Goal: Information Seeking & Learning: Learn about a topic

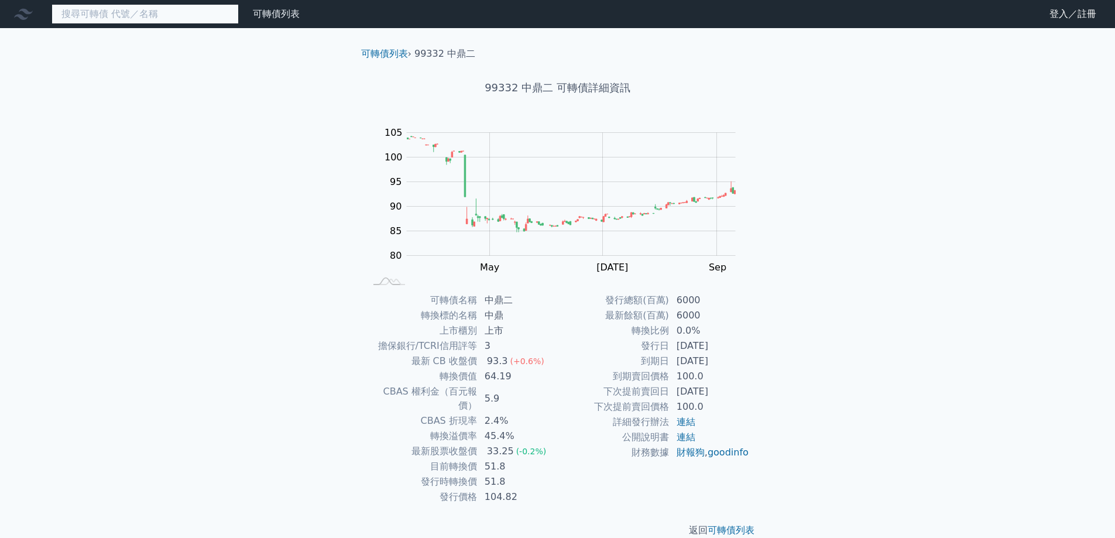
click at [135, 14] on input at bounding box center [145, 14] width 187 height 20
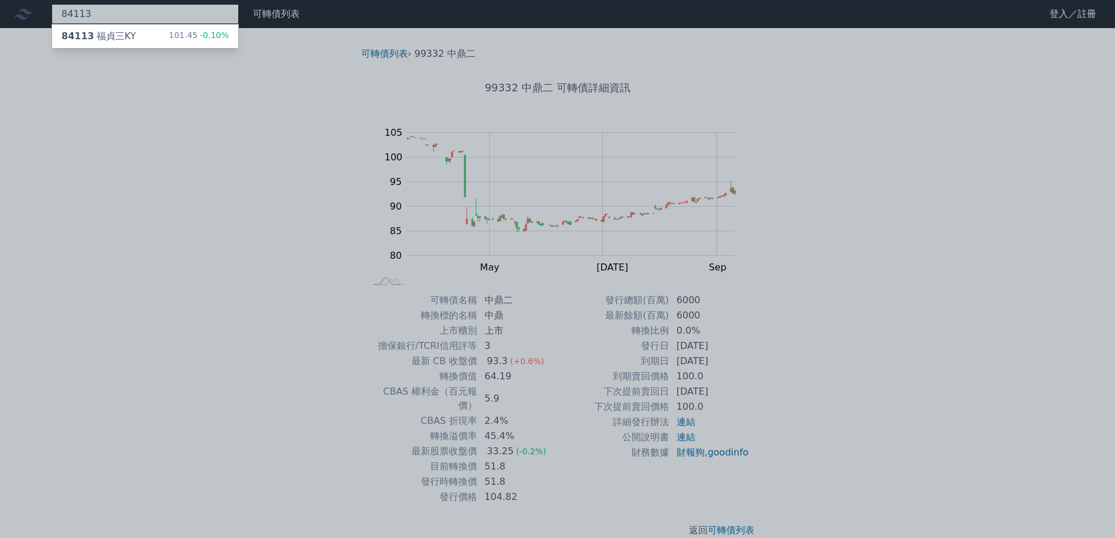
type input "84113"
click at [139, 33] on div "84113 福貞三KY 101.45 -0.10%" at bounding box center [145, 36] width 186 height 23
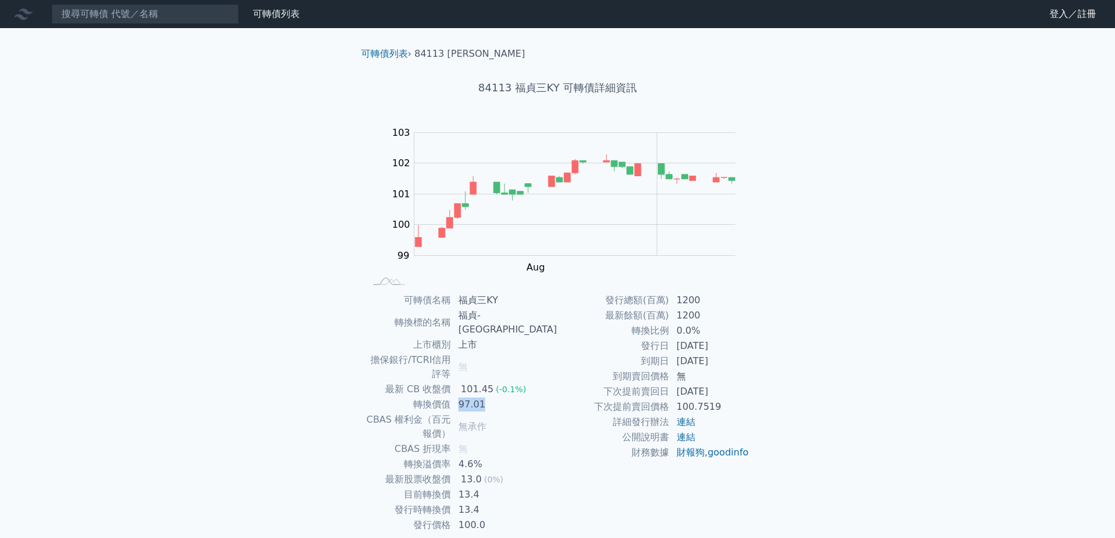
drag, startPoint x: 485, startPoint y: 374, endPoint x: 506, endPoint y: 377, distance: 21.9
click at [506, 397] on td "97.01" at bounding box center [504, 404] width 106 height 15
drag, startPoint x: 689, startPoint y: 393, endPoint x: 763, endPoint y: 397, distance: 74.4
click at [739, 389] on td "[DATE]" at bounding box center [710, 391] width 80 height 15
click at [797, 413] on div "可轉債列表 財務數據 可轉債列表 財務數據 登入／註冊 登入／註冊 可轉債列表 › 84113 福貞三KY 84113 福貞三KY 可轉債詳細資訊 Zoom …" at bounding box center [557, 292] width 1115 height 584
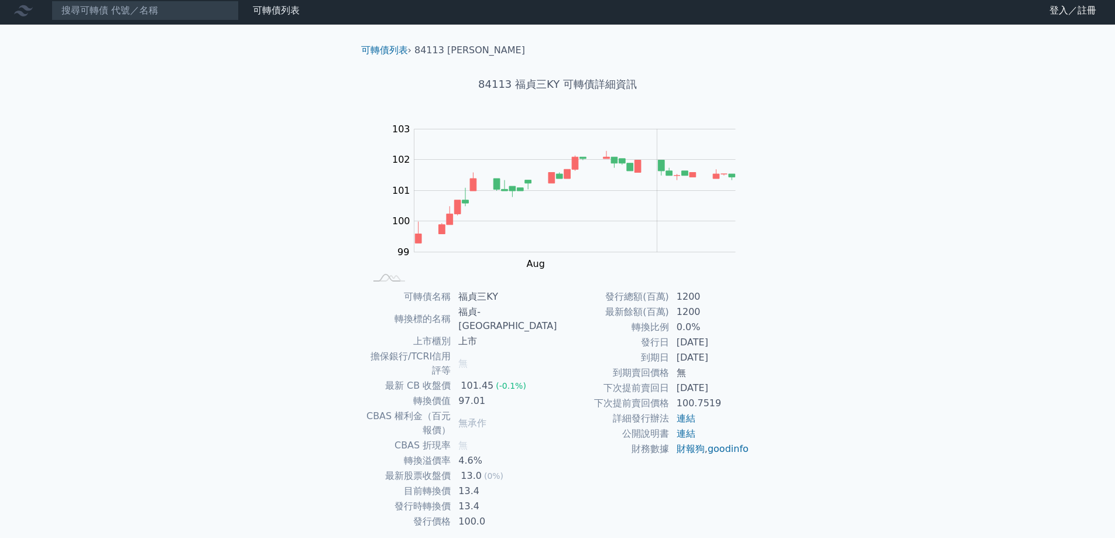
scroll to position [4, 0]
drag, startPoint x: 458, startPoint y: 467, endPoint x: 562, endPoint y: 463, distance: 104.8
click at [558, 463] on div "可轉債名稱 福貞三KY 轉換標的名稱 福貞-KY 上市櫃別 上市 擔保銀行/TCRI信用評等 無 最新 CB 收盤價 101.45 (-0.1%) 轉換價值 …" at bounding box center [558, 409] width 412 height 240
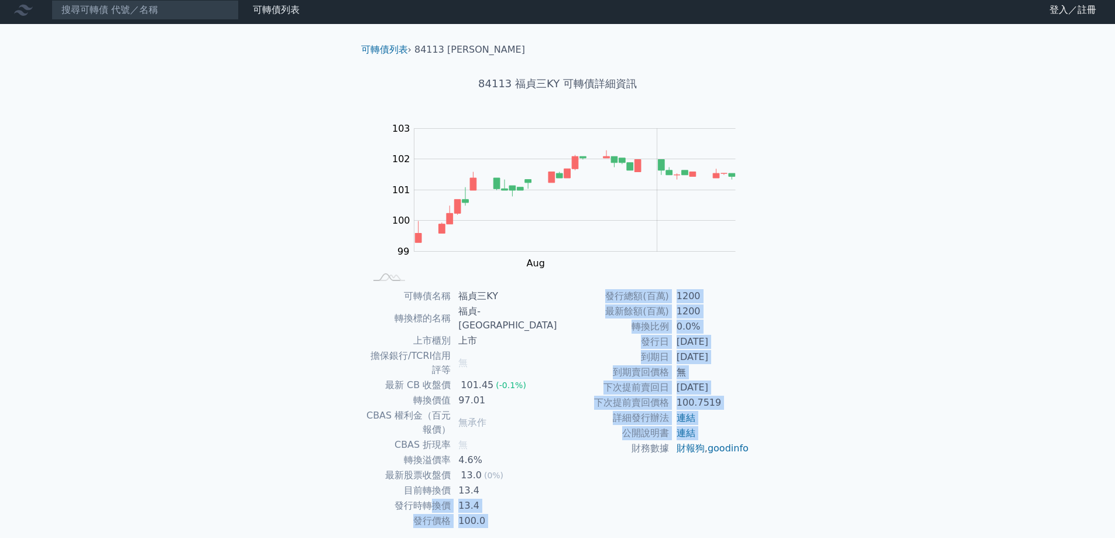
click at [627, 456] on td "財務數據" at bounding box center [614, 448] width 112 height 15
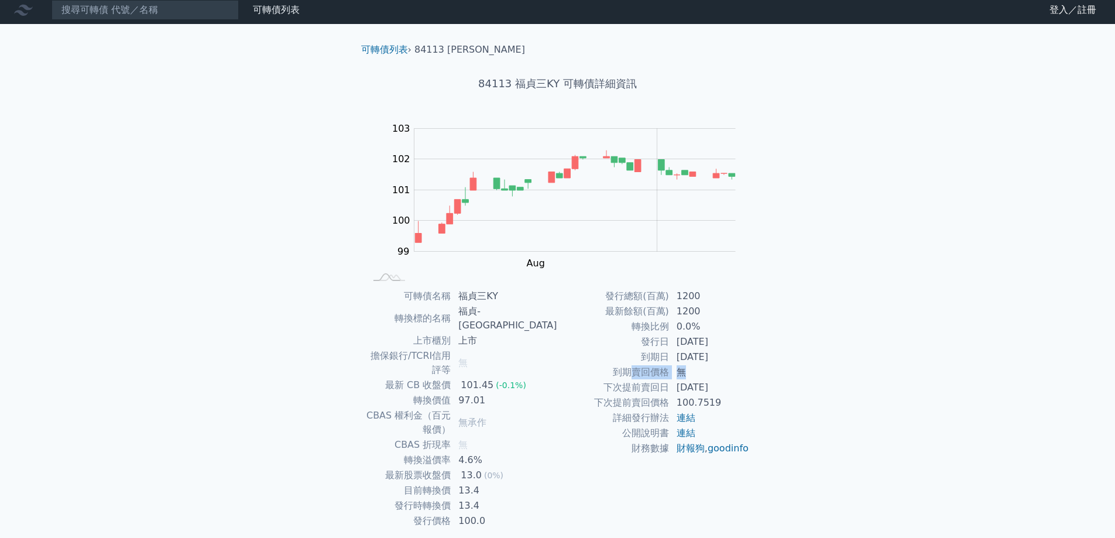
drag, startPoint x: 634, startPoint y: 373, endPoint x: 709, endPoint y: 370, distance: 75.0
click at [709, 370] on tr "到期賣回價格 無" at bounding box center [654, 372] width 192 height 15
click at [794, 387] on div "可轉債列表 財務數據 可轉債列表 財務數據 登入／註冊 登入／註冊 可轉債列表 › 84113 福貞三KY 84113 福貞三KY 可轉債詳細資訊 Zoom …" at bounding box center [557, 288] width 1115 height 584
click at [76, 8] on input at bounding box center [145, 10] width 187 height 20
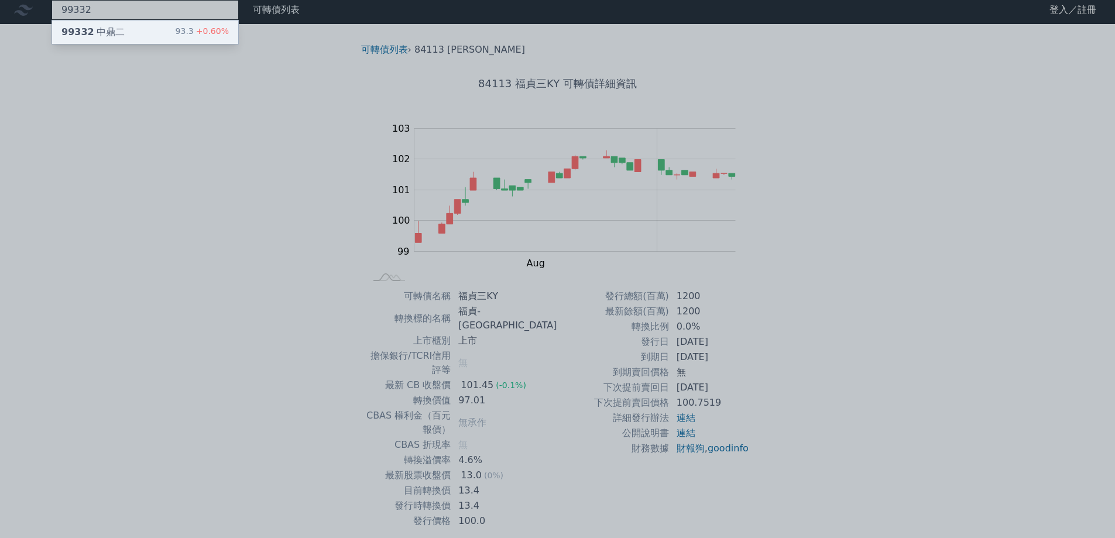
type input "99332"
click at [89, 25] on div "99332 中鼎二" at bounding box center [92, 32] width 63 height 14
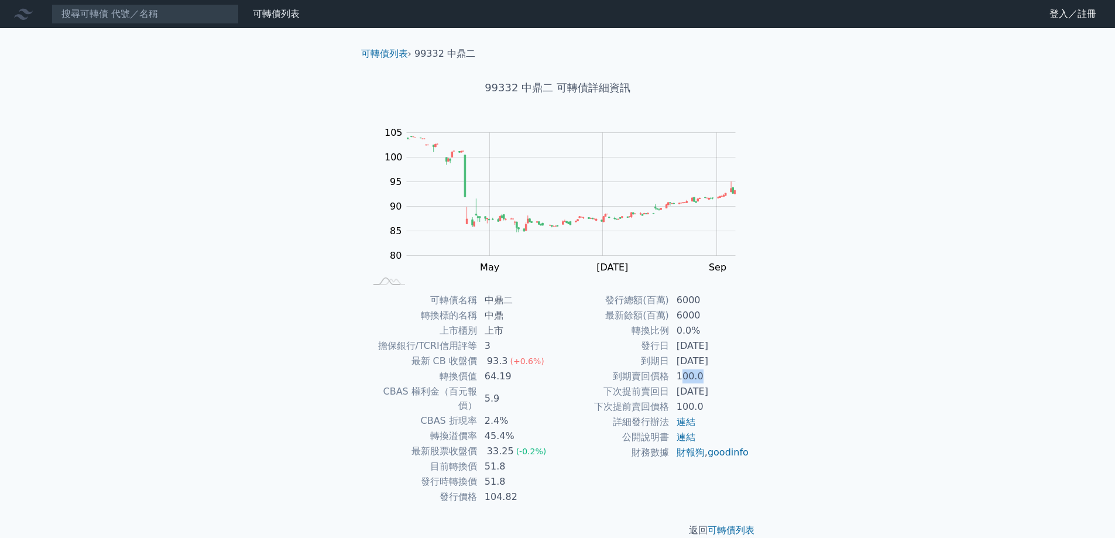
drag, startPoint x: 684, startPoint y: 380, endPoint x: 753, endPoint y: 392, distance: 69.5
click at [729, 389] on tbody "發行總額(百萬) 6000 最新餘額(百萬) 6000 轉換比例 0.0% 發行日 2024-07-23 到期日 2029-07-23 到期賣回價格 100.…" at bounding box center [654, 376] width 192 height 167
click at [826, 425] on div "可轉債列表 財務數據 可轉債列表 財務數據 登入／註冊 登入／註冊 可轉債列表 › 99332 中鼎二 99332 中鼎二 可轉債詳細資訊 Zoom Out …" at bounding box center [557, 278] width 1115 height 556
click at [270, 15] on link "可轉債列表" at bounding box center [276, 13] width 47 height 11
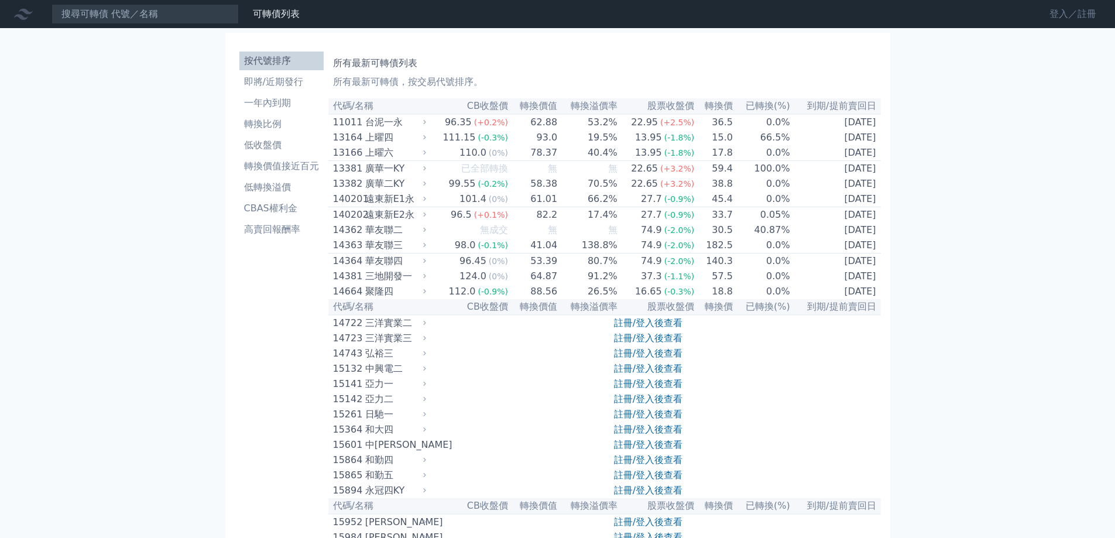
click at [1055, 16] on link "登入／註冊" at bounding box center [1073, 14] width 66 height 19
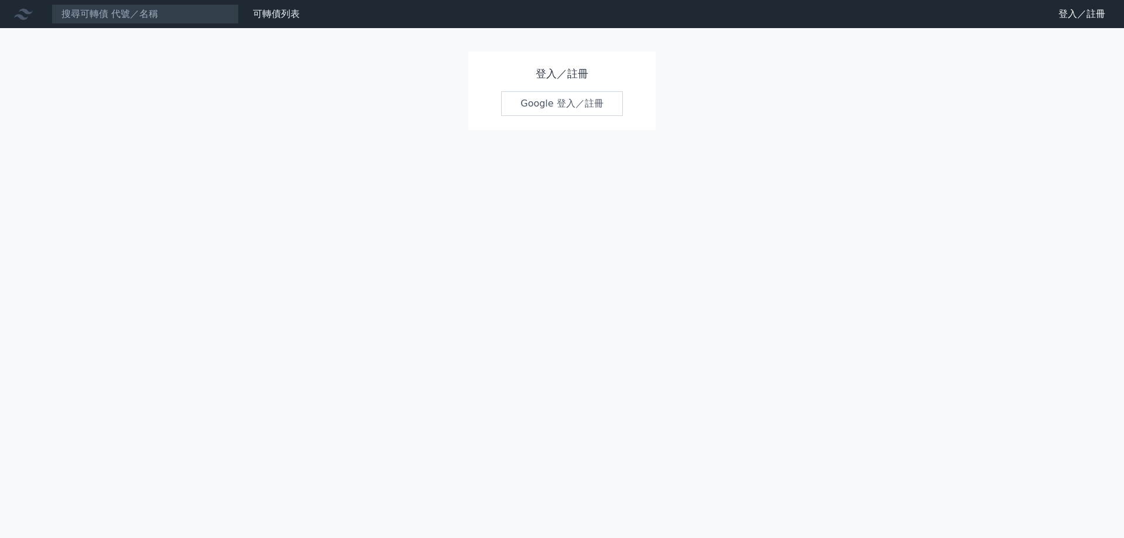
click at [590, 105] on link "Google 登入／註冊" at bounding box center [562, 103] width 122 height 25
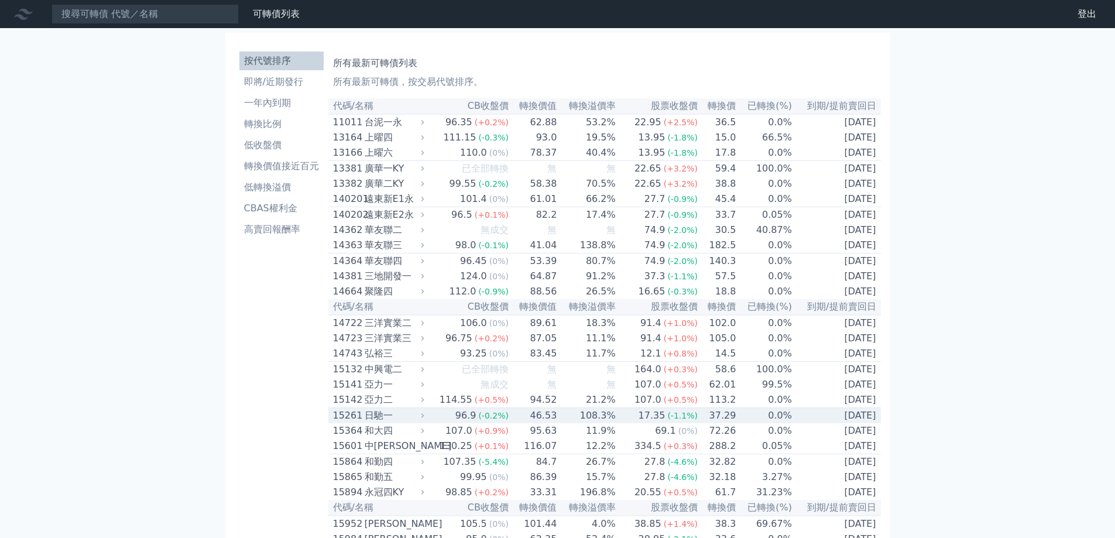
drag, startPoint x: 370, startPoint y: 442, endPoint x: 362, endPoint y: 442, distance: 8.2
click at [362, 423] on div "15261" at bounding box center [347, 416] width 29 height 14
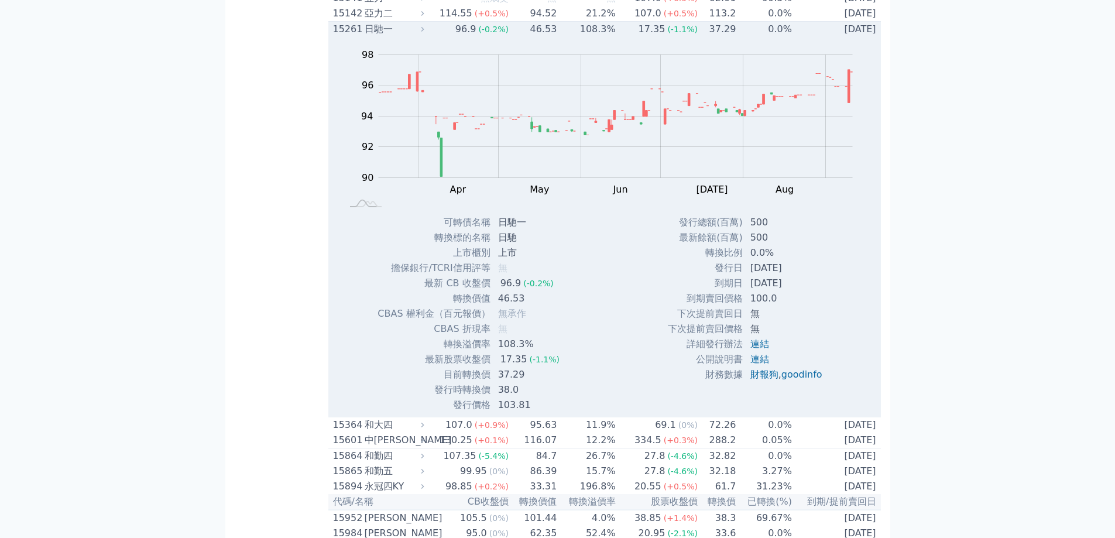
scroll to position [293, 0]
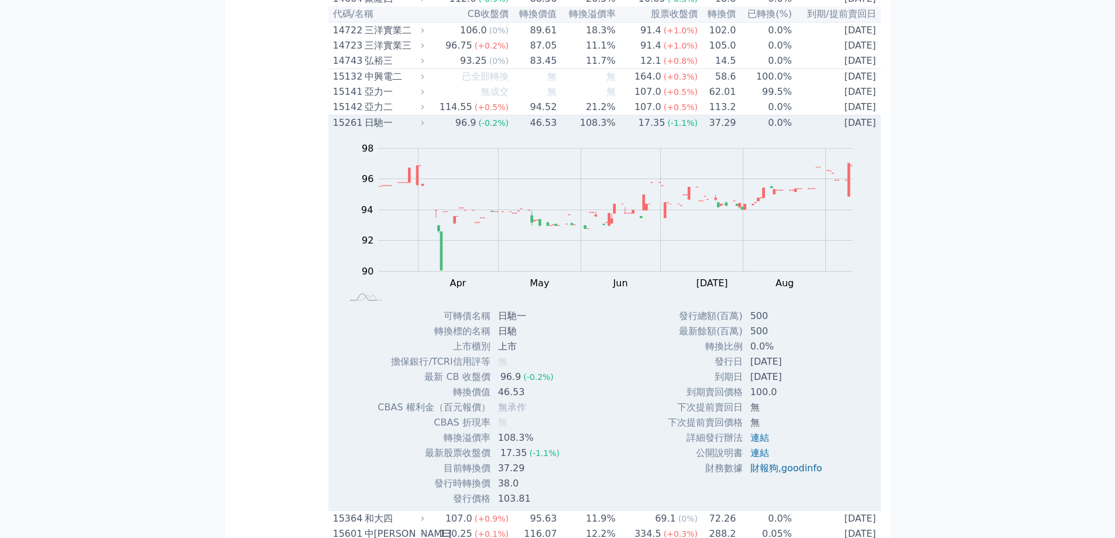
click at [383, 130] on div "日馳一" at bounding box center [393, 123] width 57 height 14
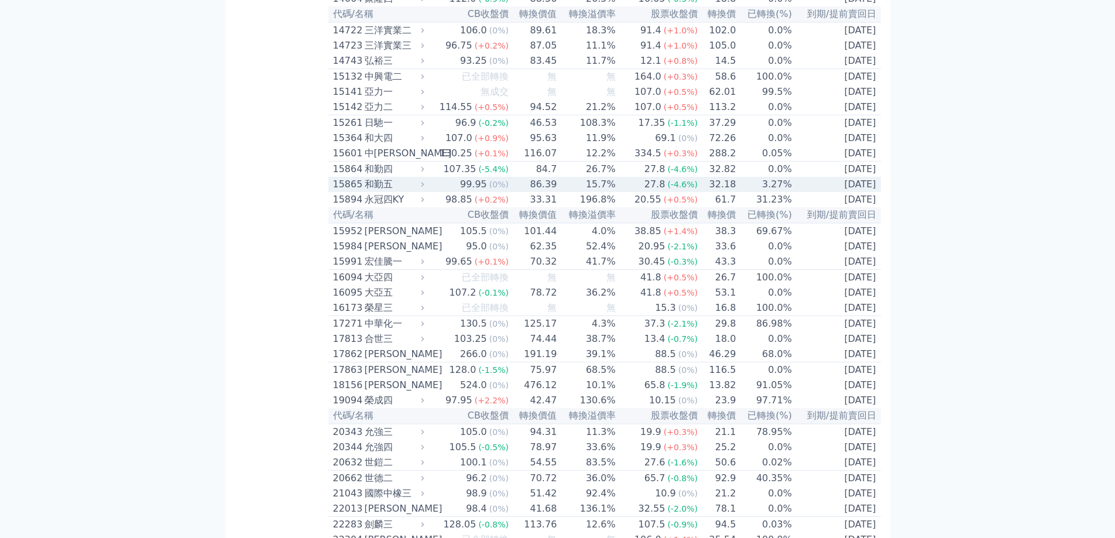
click at [387, 191] on div "和勤五" at bounding box center [393, 184] width 57 height 14
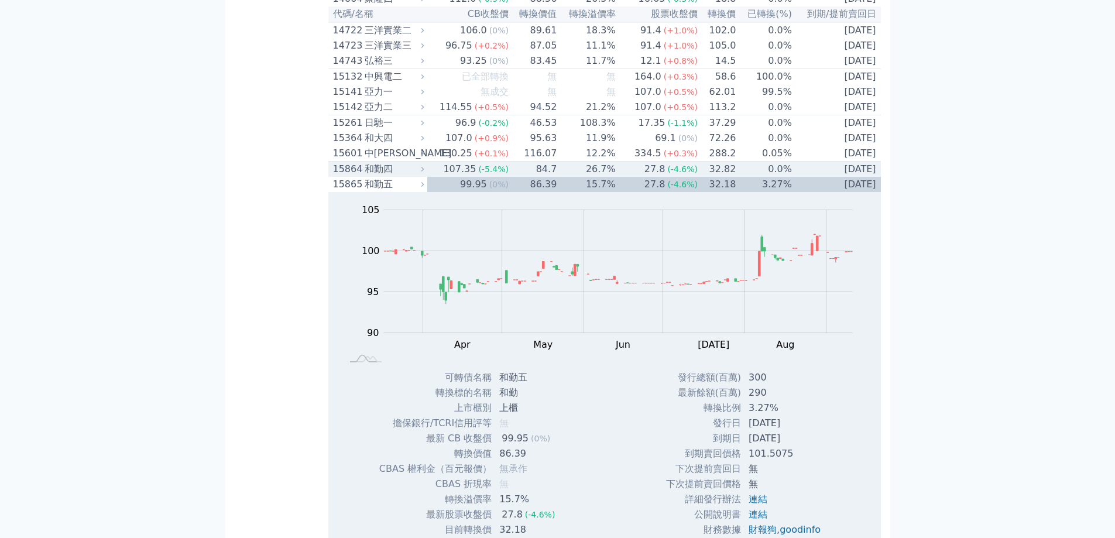
click at [385, 176] on div "和勤四" at bounding box center [393, 169] width 57 height 14
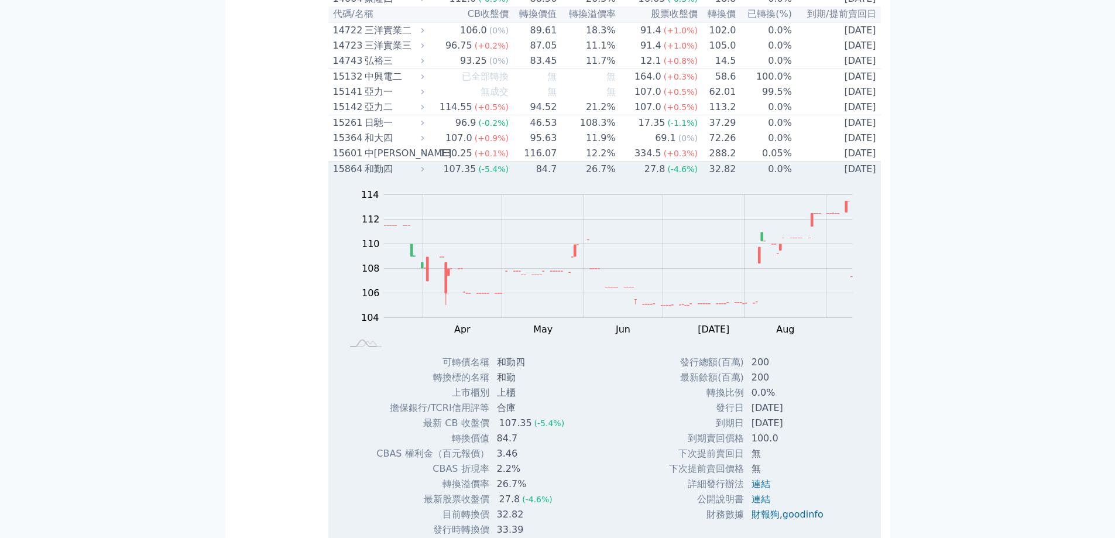
click at [385, 176] on div "和勤四" at bounding box center [393, 169] width 57 height 14
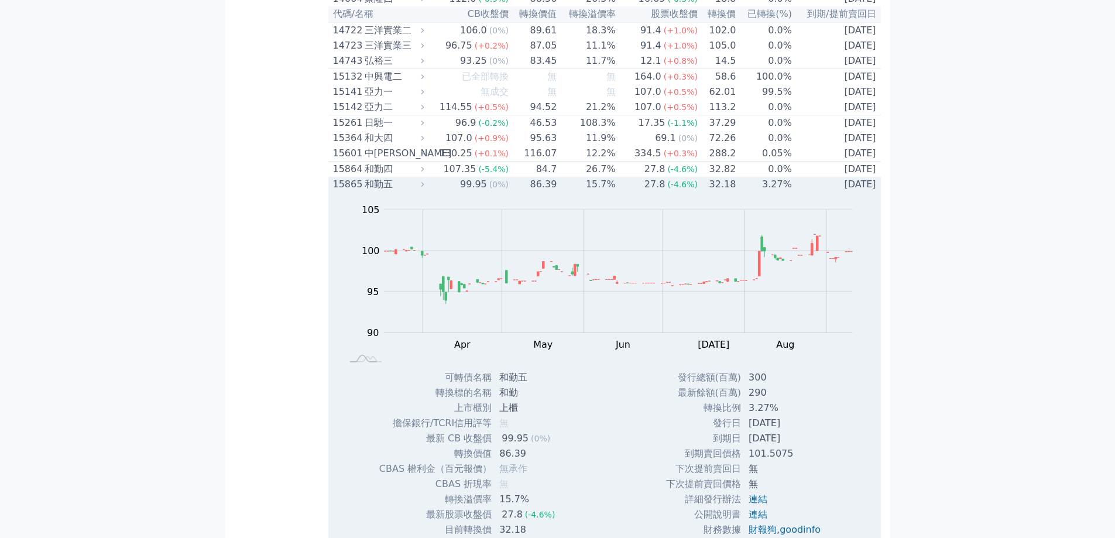
click at [383, 191] on div "和勤五" at bounding box center [393, 184] width 57 height 14
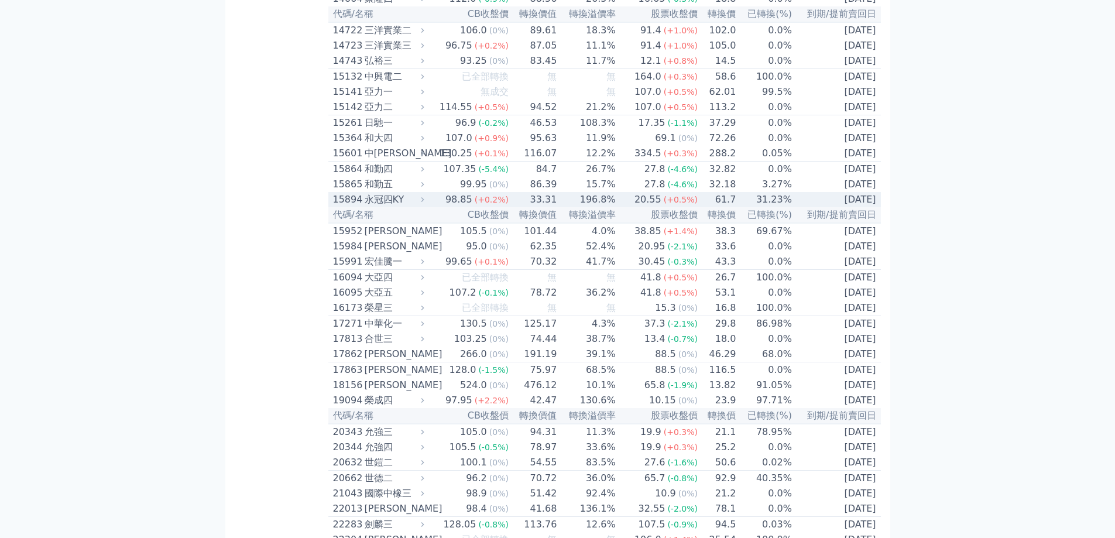
click at [384, 207] on div "永冠四KY" at bounding box center [393, 200] width 57 height 14
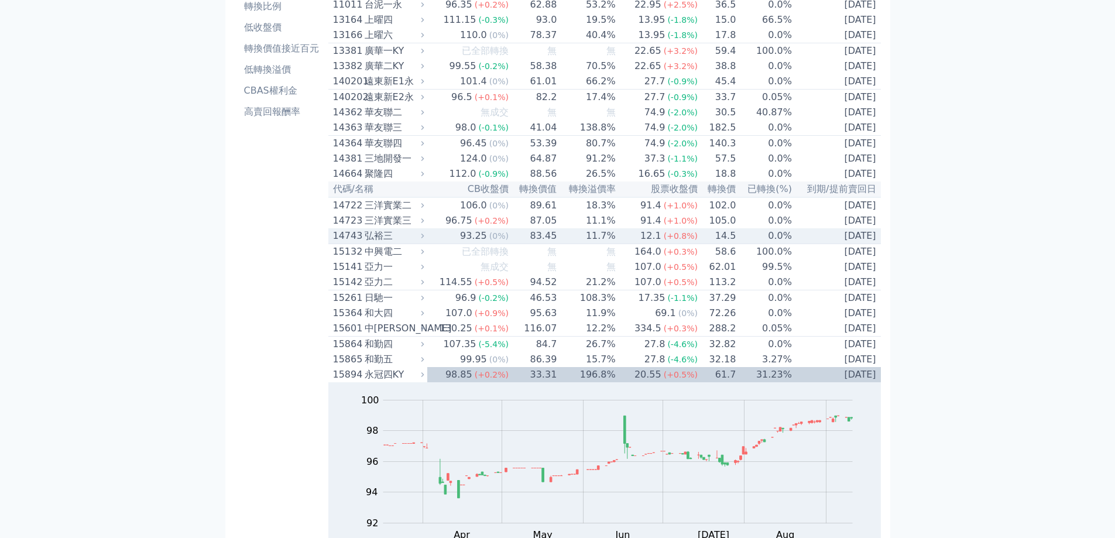
scroll to position [117, 0]
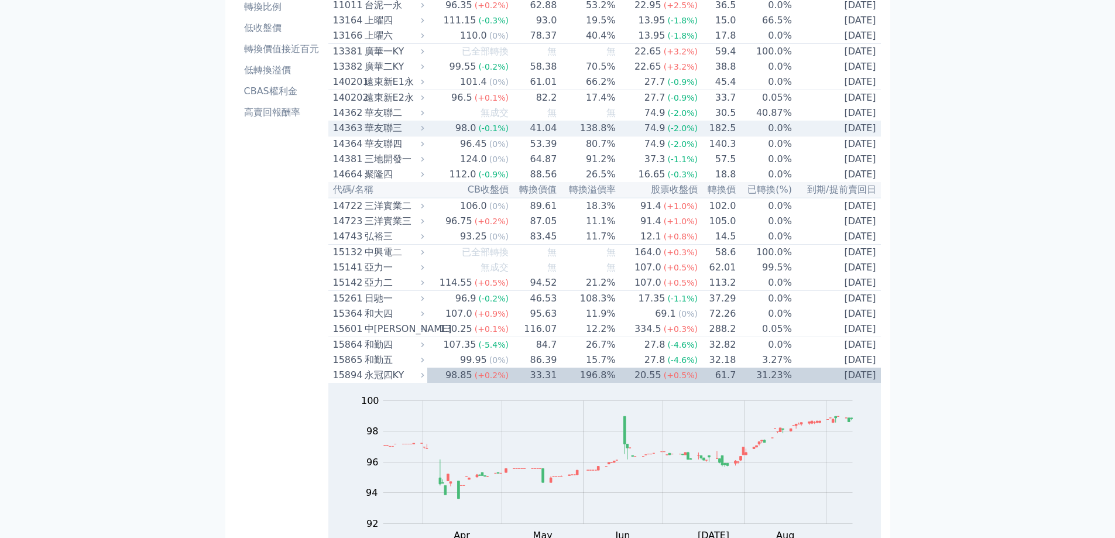
click at [390, 135] on div "華友聯三" at bounding box center [393, 128] width 57 height 14
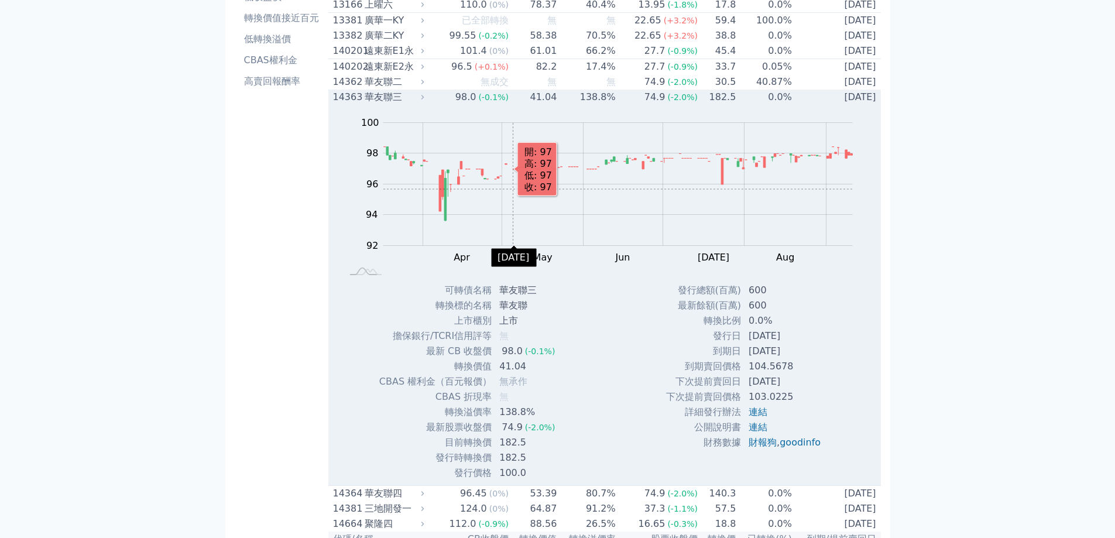
scroll to position [176, 0]
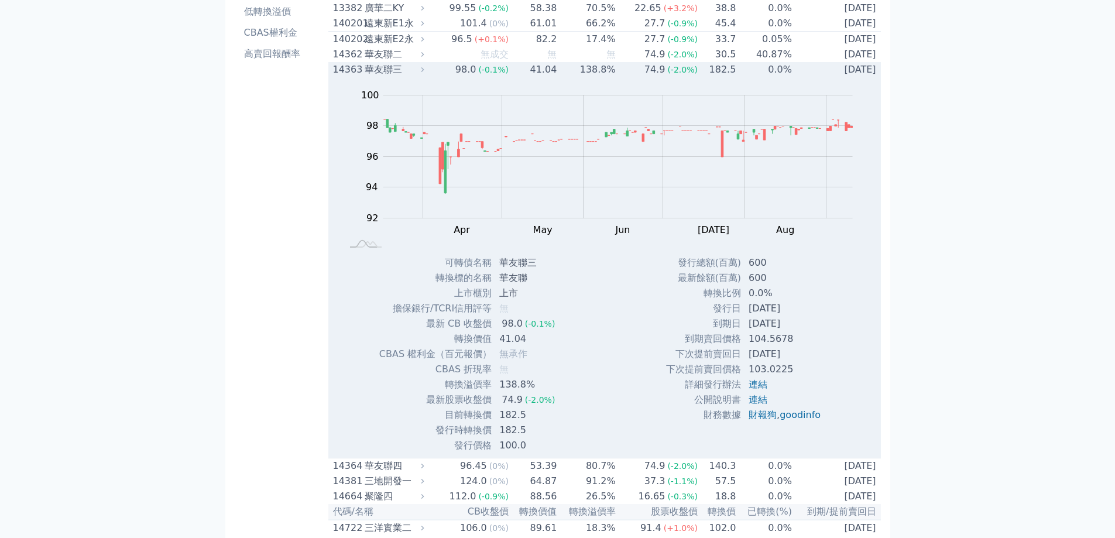
click at [344, 77] on div "14363" at bounding box center [347, 70] width 29 height 14
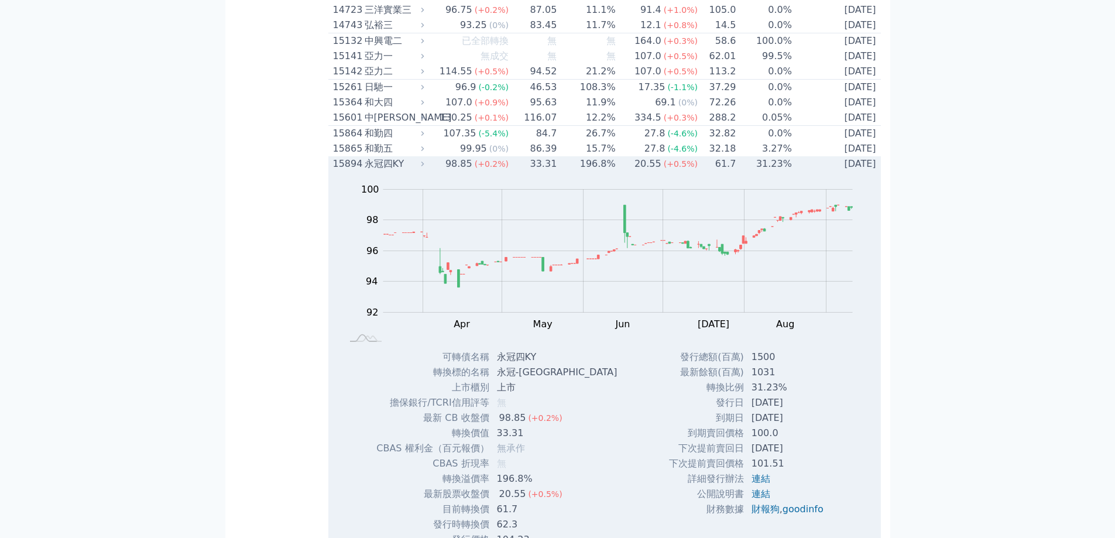
scroll to position [410, 0]
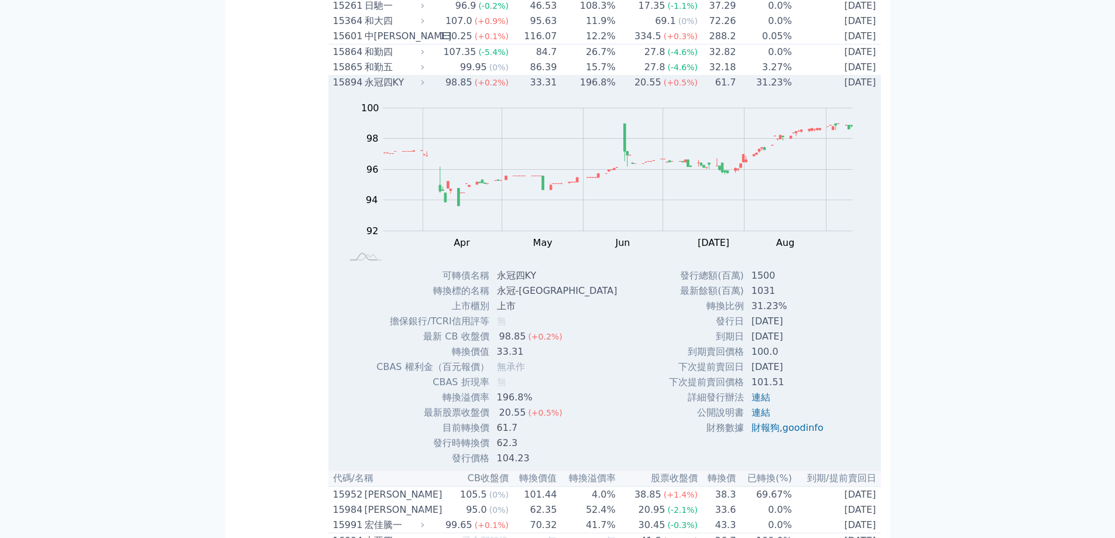
click at [409, 90] on div "永冠四KY" at bounding box center [393, 82] width 57 height 14
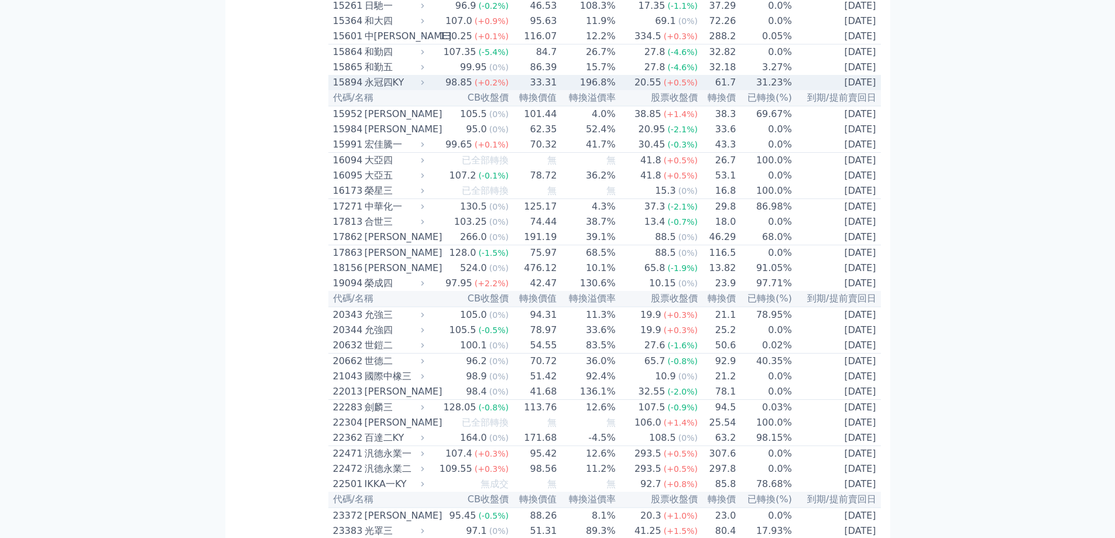
click at [473, 90] on div "98.85" at bounding box center [459, 82] width 32 height 14
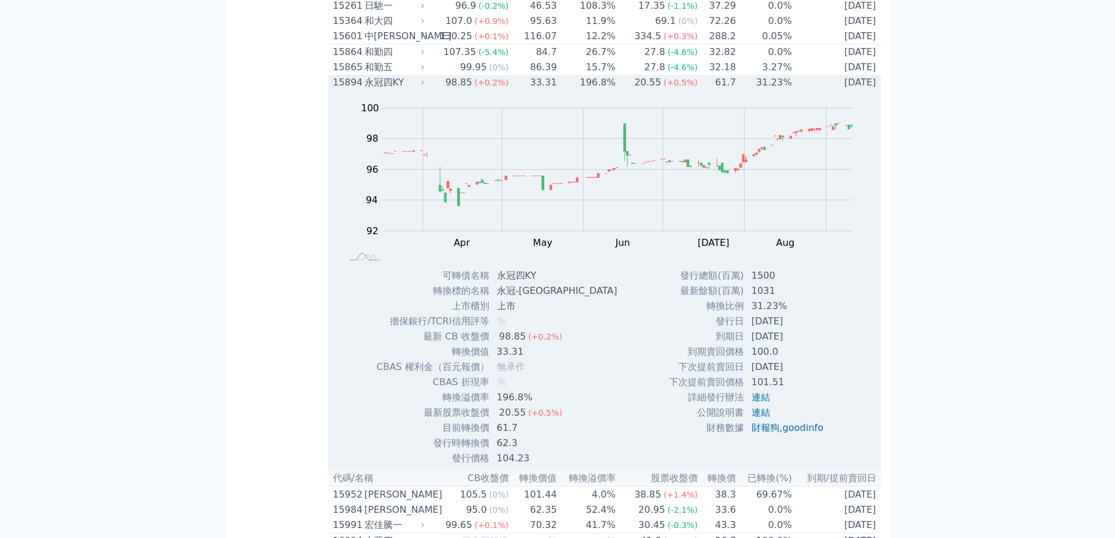
click at [373, 90] on div "永冠四KY" at bounding box center [393, 82] width 57 height 14
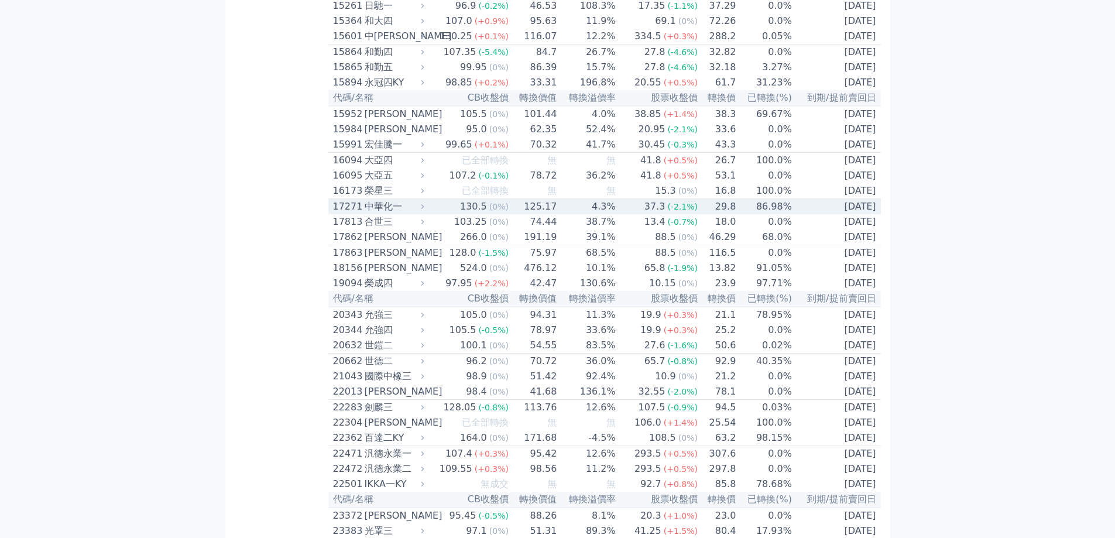
click at [400, 214] on div "中華化一" at bounding box center [393, 207] width 57 height 14
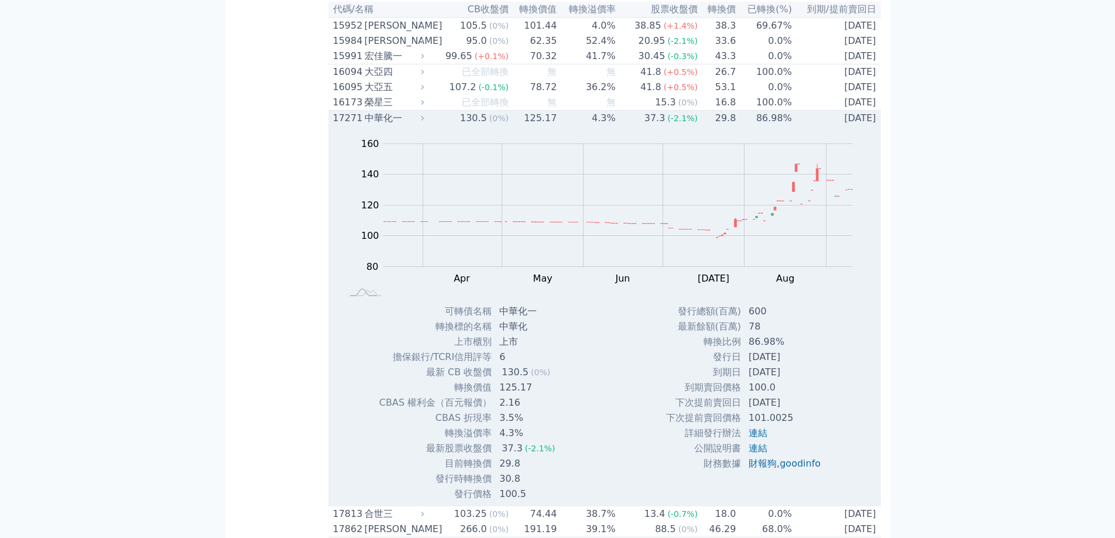
scroll to position [527, 0]
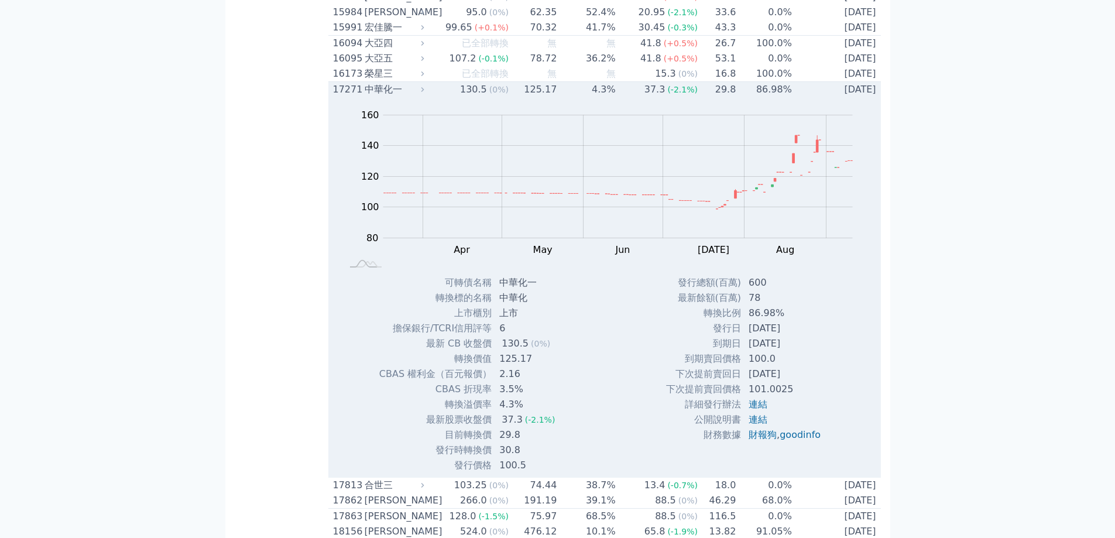
click at [375, 97] on div "中華化一" at bounding box center [393, 90] width 57 height 14
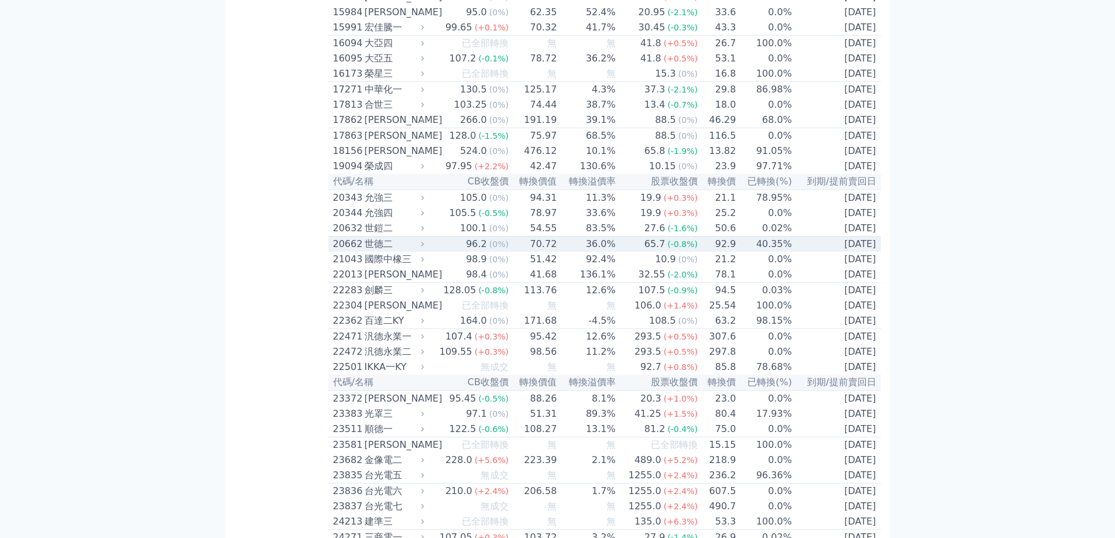
click at [403, 251] on div "世德二" at bounding box center [393, 244] width 57 height 14
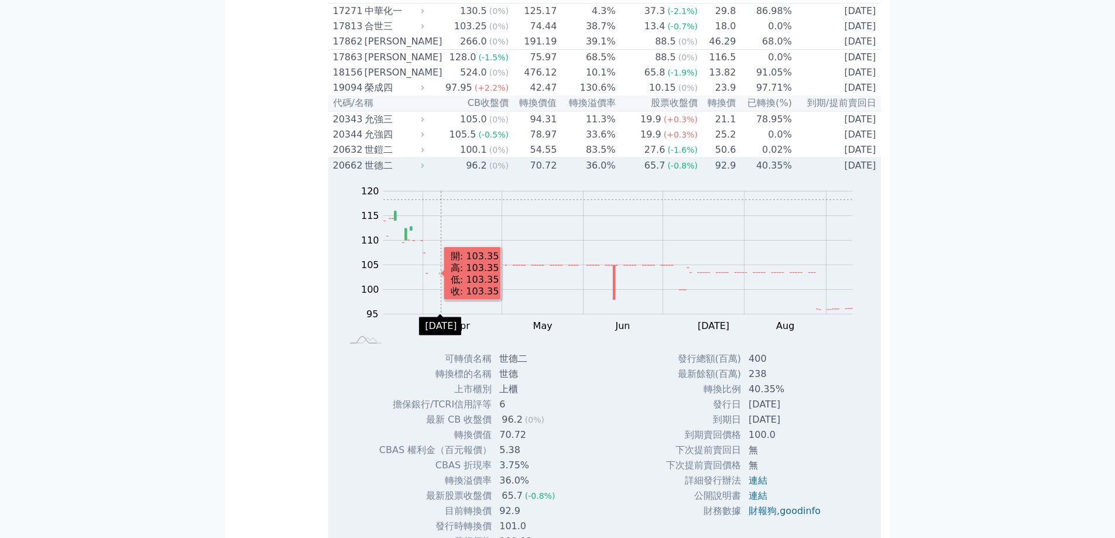
scroll to position [702, 0]
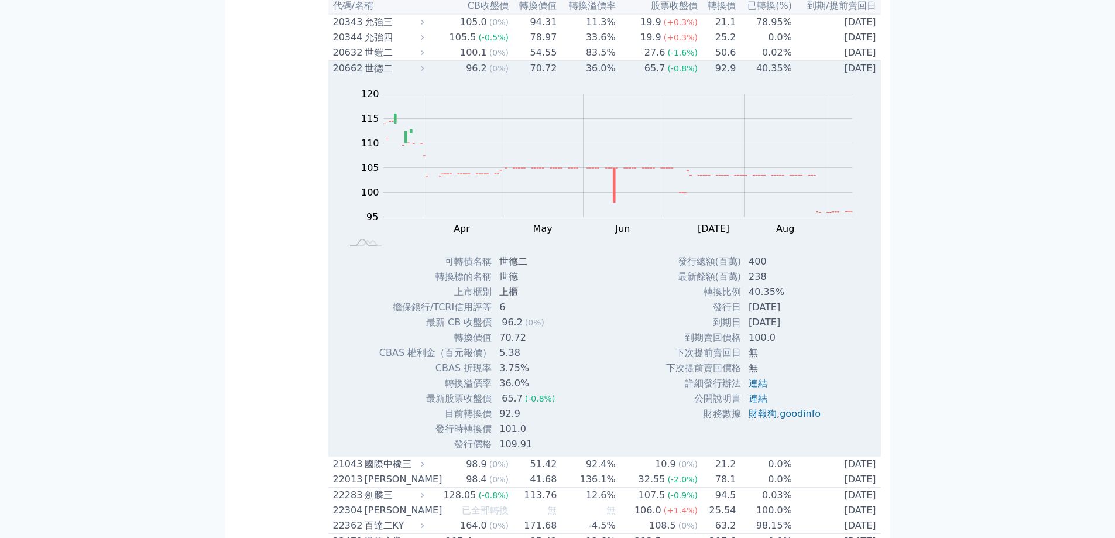
click at [370, 75] on div "世德二" at bounding box center [393, 68] width 57 height 14
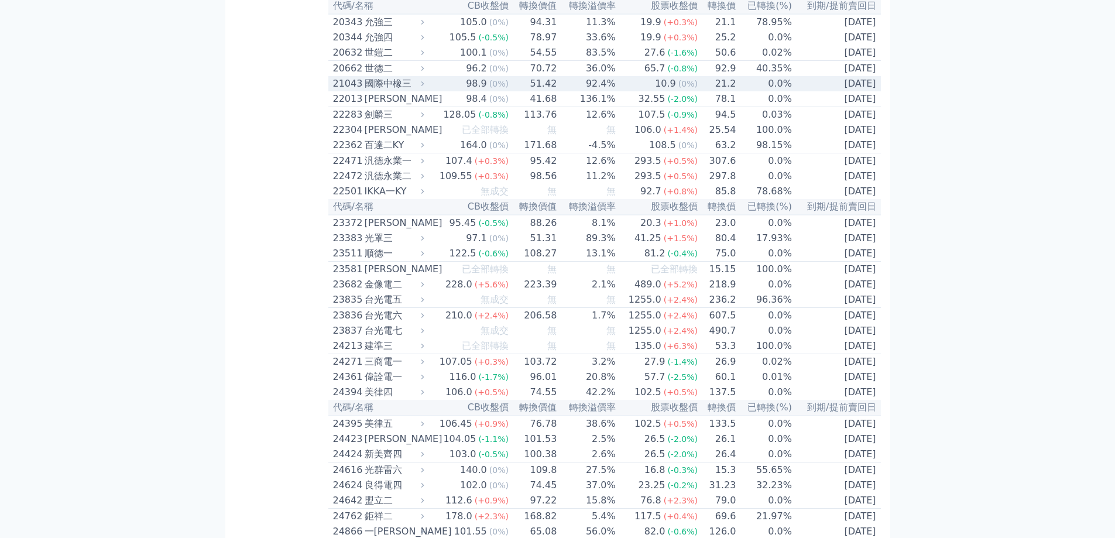
click at [392, 91] on div "國際中橡三" at bounding box center [393, 84] width 57 height 14
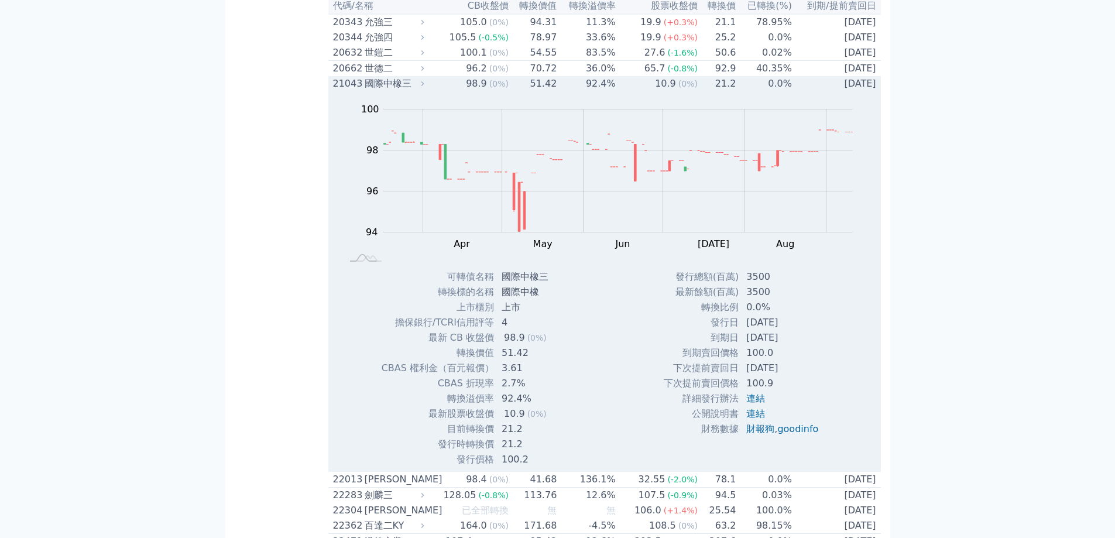
click at [392, 91] on div "國際中橡三" at bounding box center [393, 84] width 57 height 14
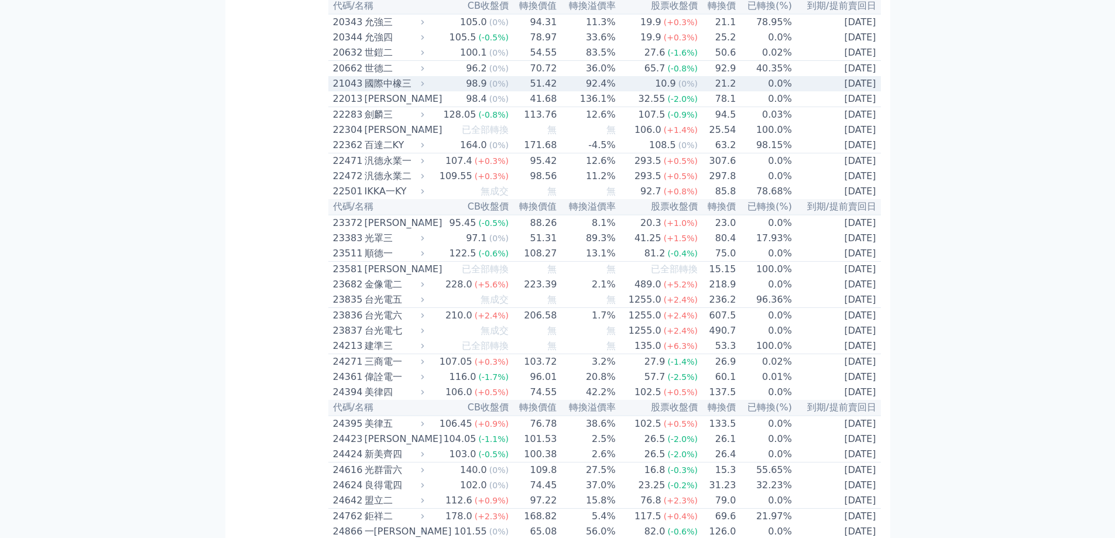
click at [411, 91] on div "國際中橡三" at bounding box center [393, 84] width 57 height 14
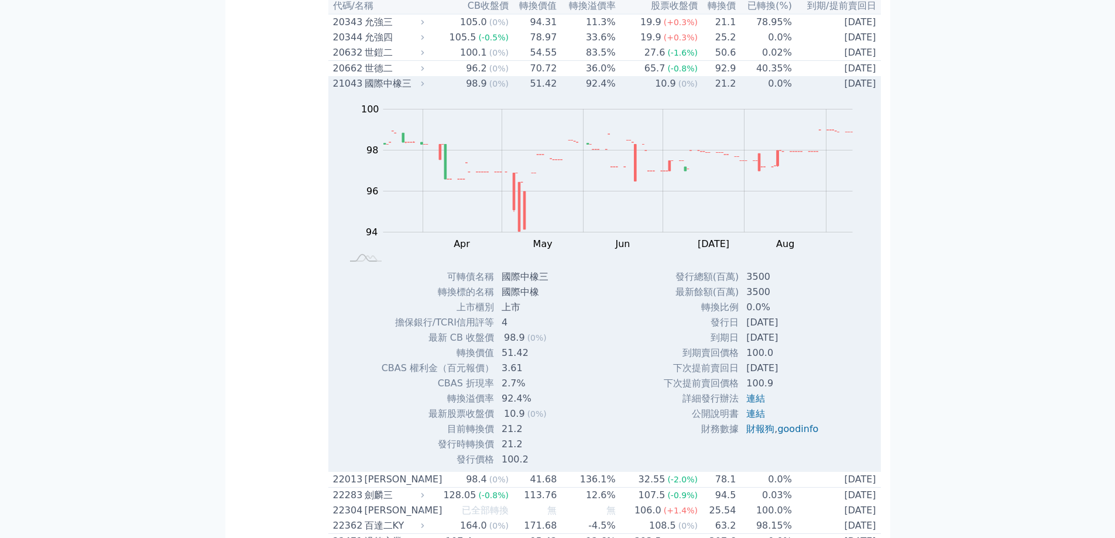
click at [411, 91] on div "國際中橡三" at bounding box center [393, 84] width 57 height 14
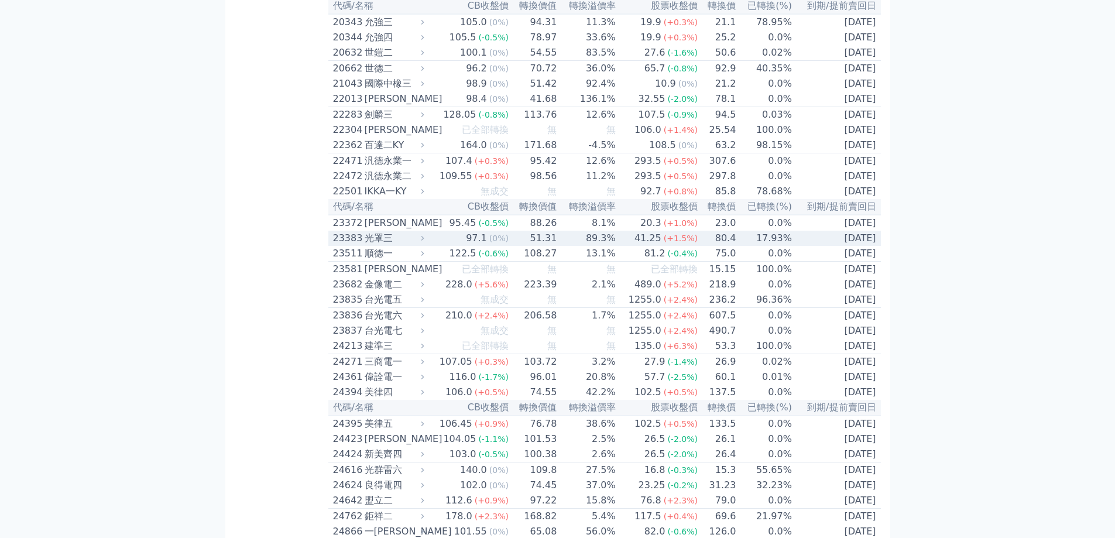
click at [426, 242] on icon at bounding box center [422, 238] width 8 height 8
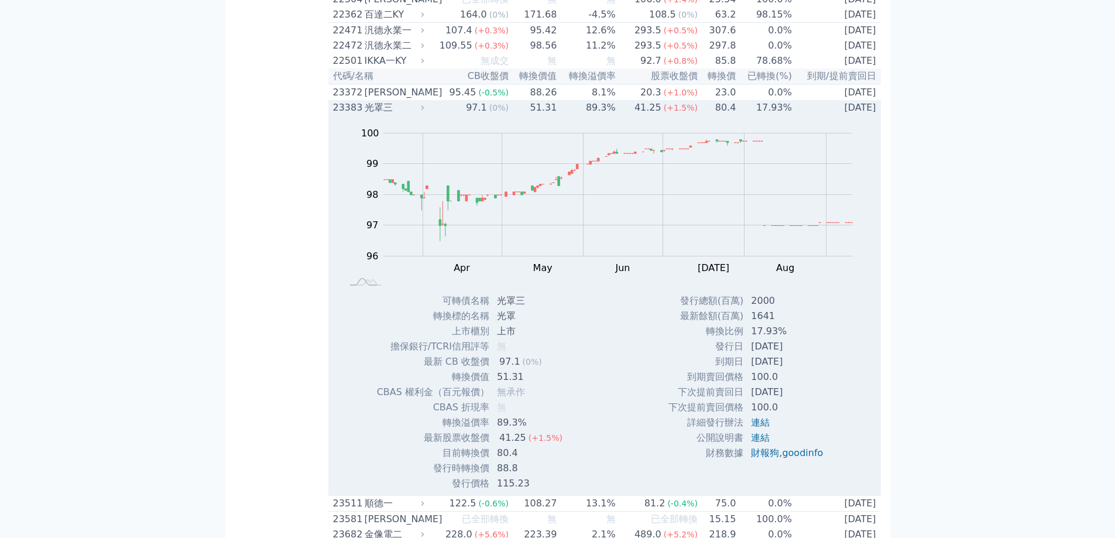
scroll to position [819, 0]
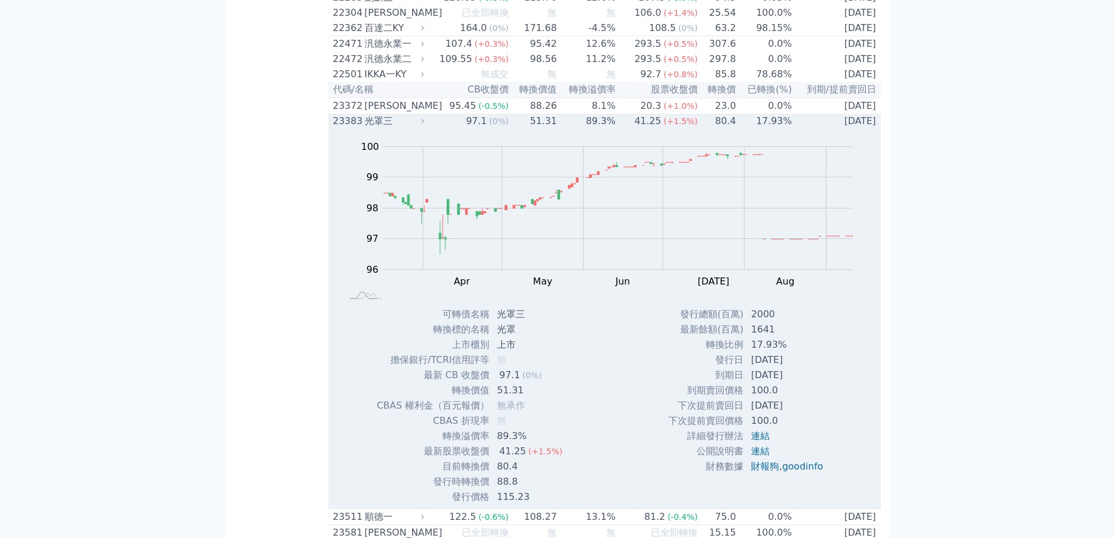
click at [448, 129] on td "97.1 (0%)" at bounding box center [468, 121] width 82 height 15
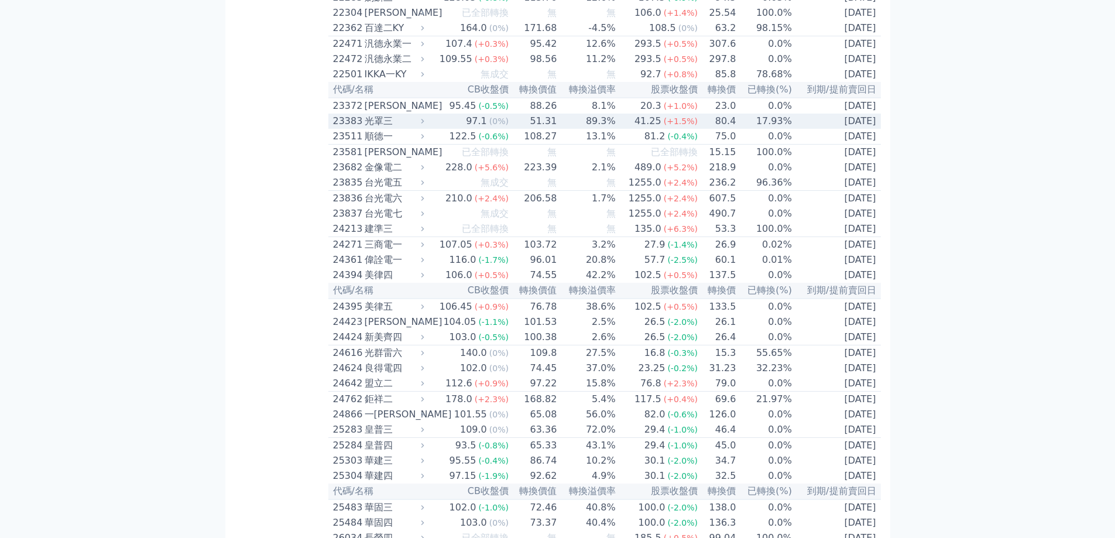
click at [436, 129] on td "97.1 (0%)" at bounding box center [468, 121] width 82 height 15
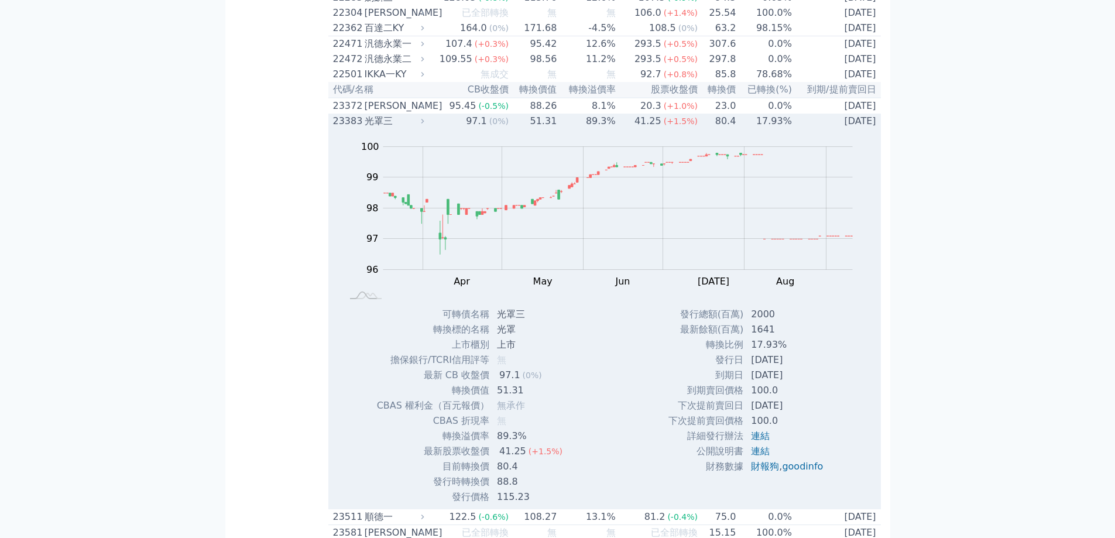
click at [436, 129] on td "97.1 (0%)" at bounding box center [468, 121] width 82 height 15
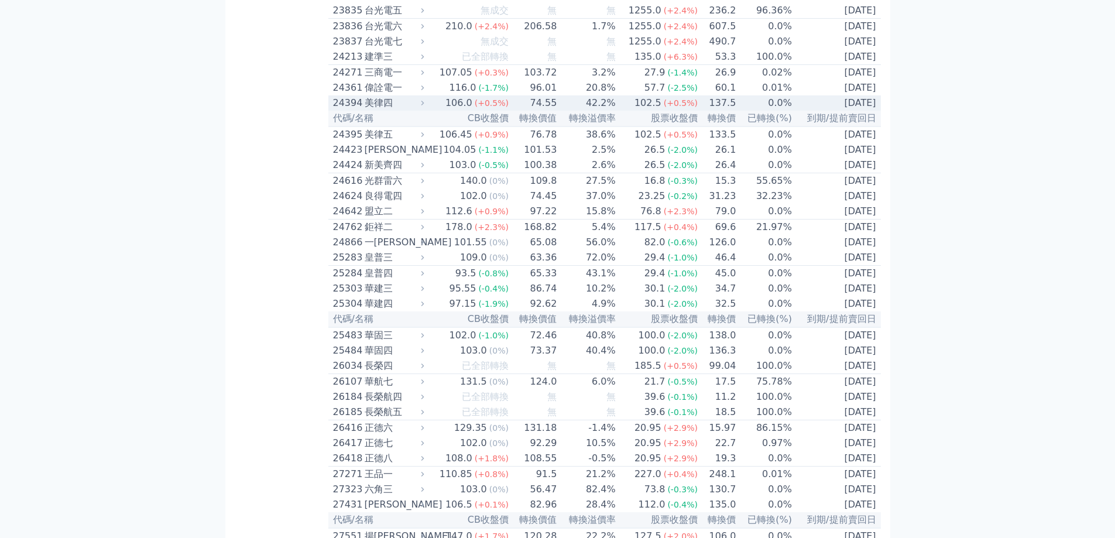
scroll to position [995, 0]
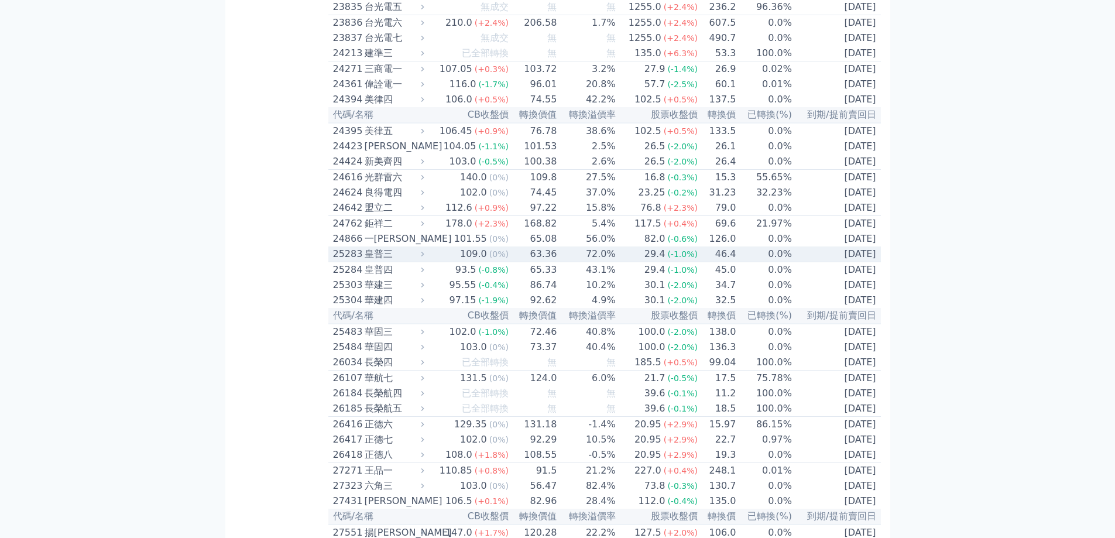
click at [455, 262] on td "109.0 (0%)" at bounding box center [468, 254] width 82 height 16
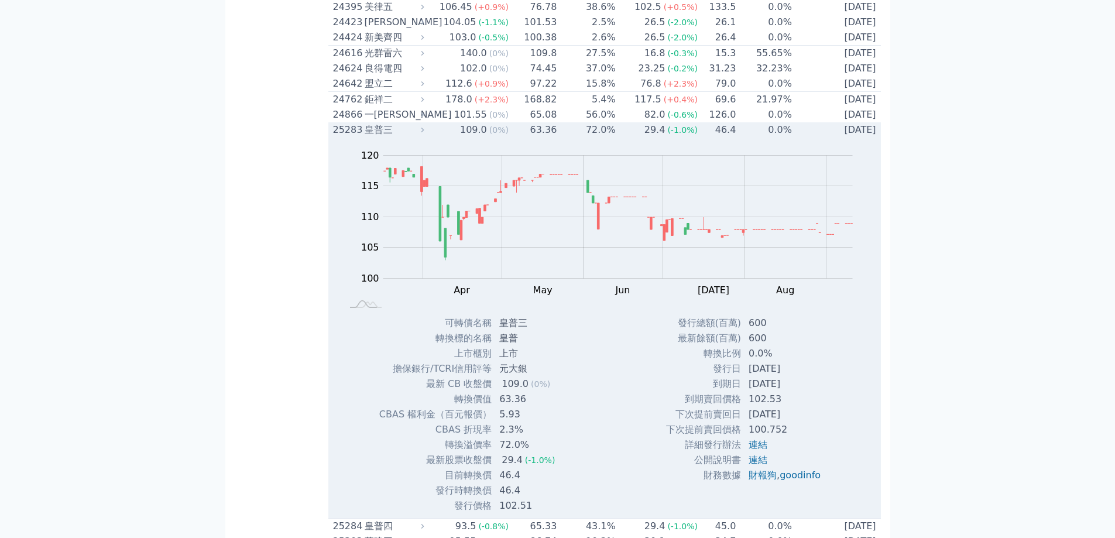
scroll to position [1112, 0]
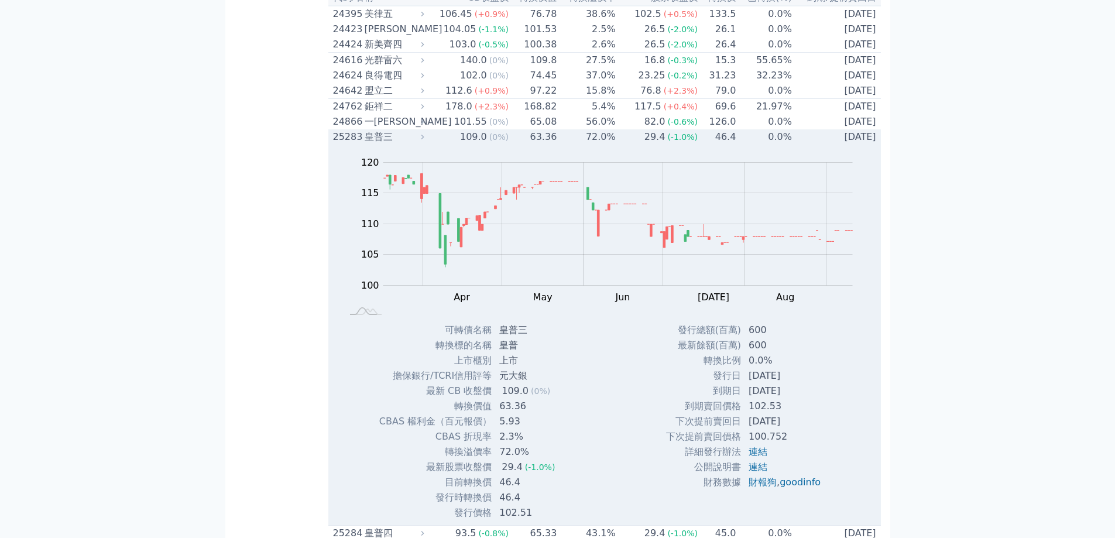
click at [389, 144] on div "皇普三" at bounding box center [393, 137] width 57 height 14
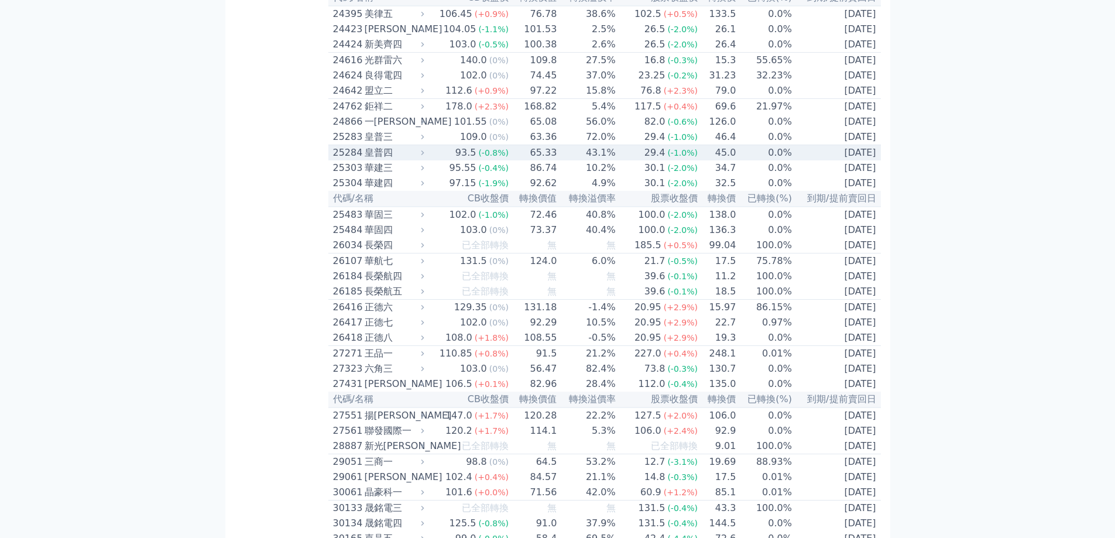
click at [389, 160] on div "皇普四" at bounding box center [393, 153] width 57 height 14
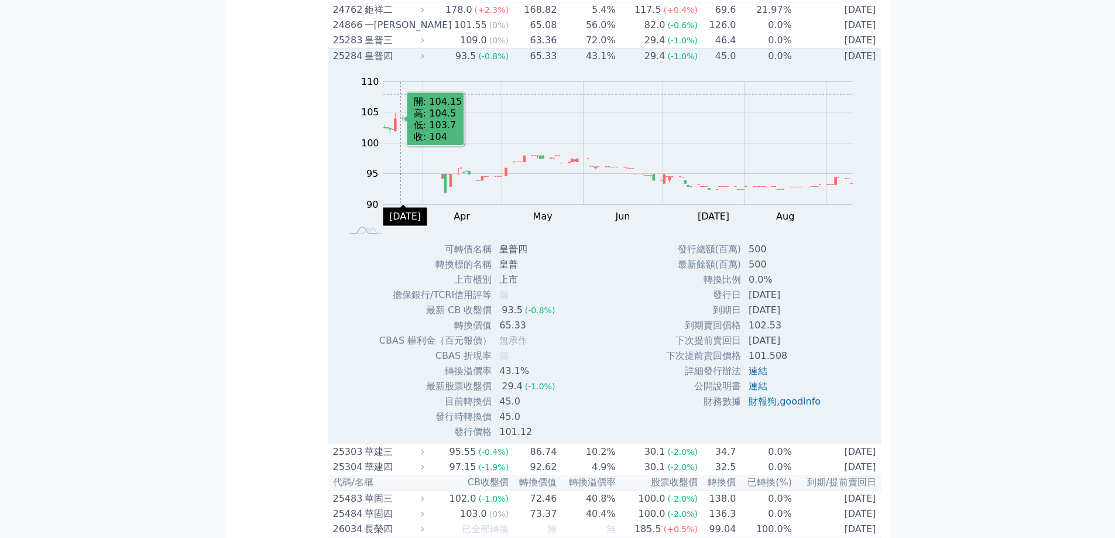
scroll to position [1288, 0]
